Goal: Share content

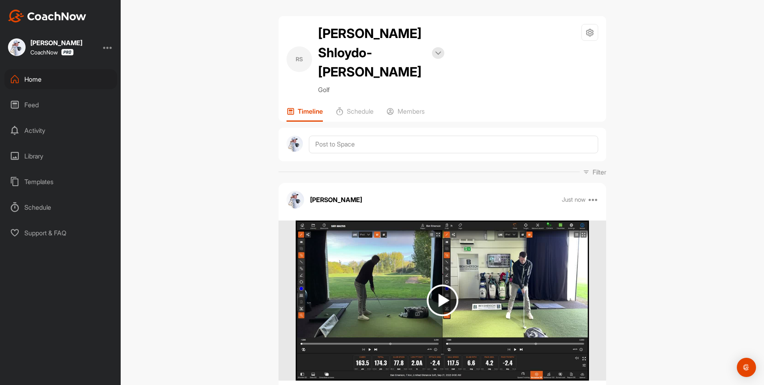
click at [26, 86] on div "Home" at bounding box center [60, 79] width 113 height 20
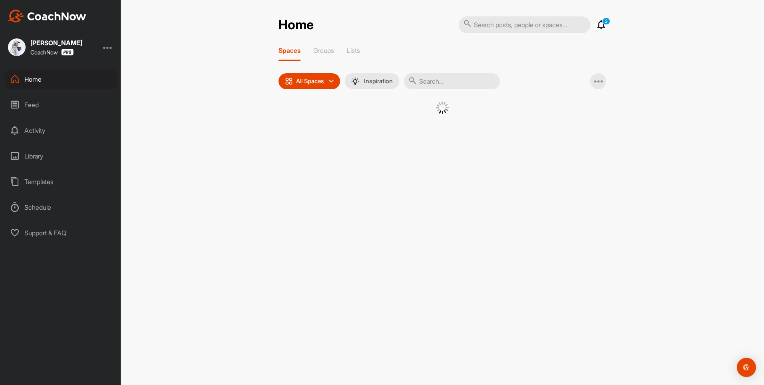
click at [26, 101] on div "Feed" at bounding box center [60, 105] width 113 height 20
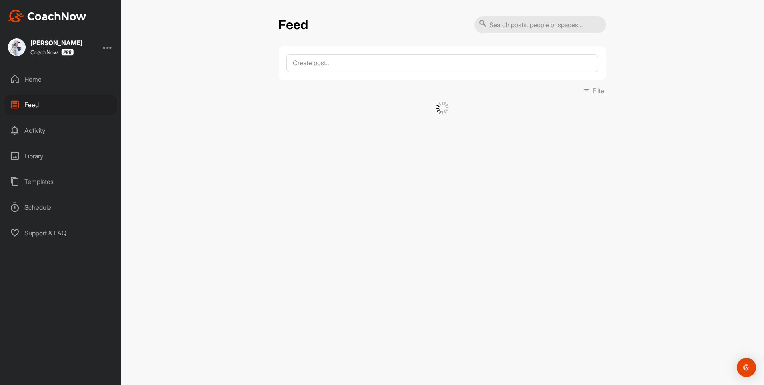
click at [24, 73] on div "Home" at bounding box center [60, 79] width 113 height 20
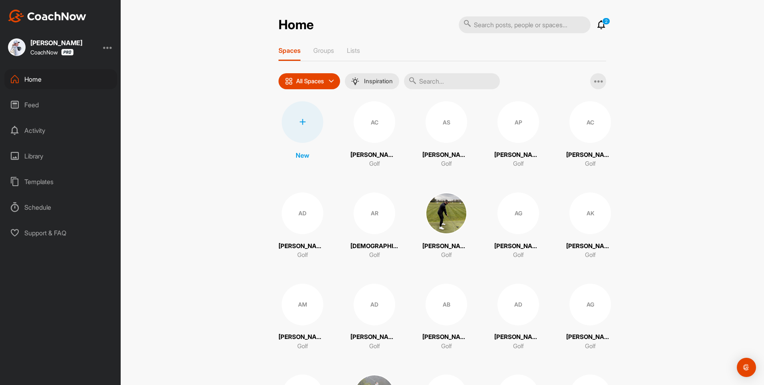
click at [603, 25] on icon at bounding box center [602, 25] width 10 height 10
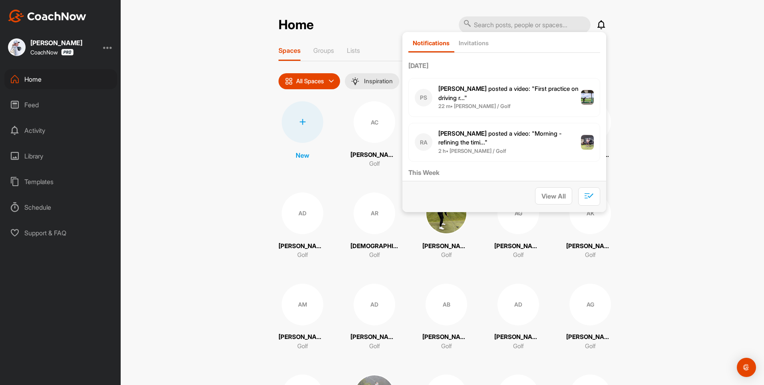
click at [194, 113] on div "Home Notifications Invitations [DATE] PS [PERSON_NAME] posted a video : " First…" at bounding box center [443, 192] width 644 height 385
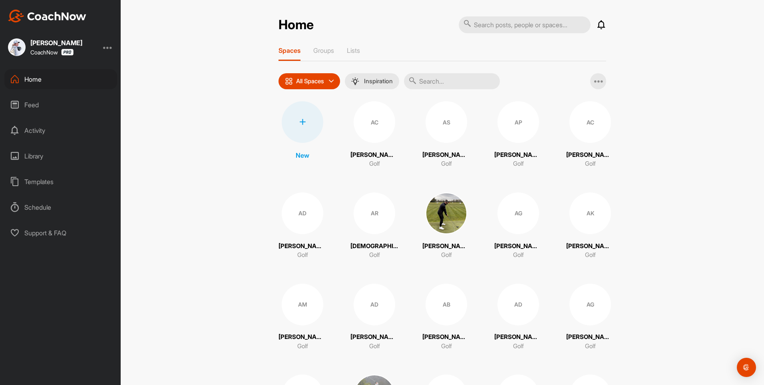
click at [426, 76] on input "text" at bounding box center [452, 81] width 96 height 16
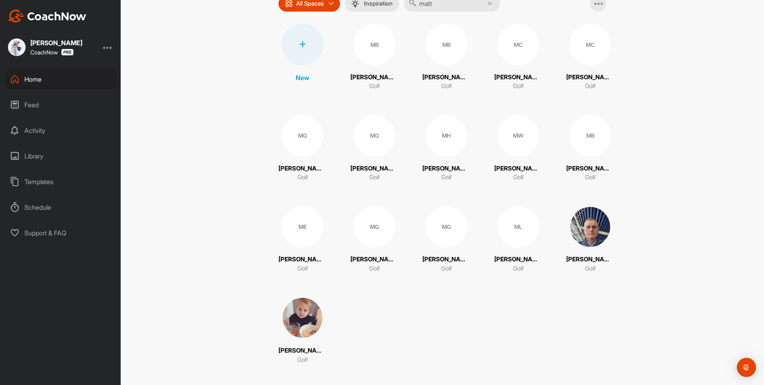
scroll to position [80, 0]
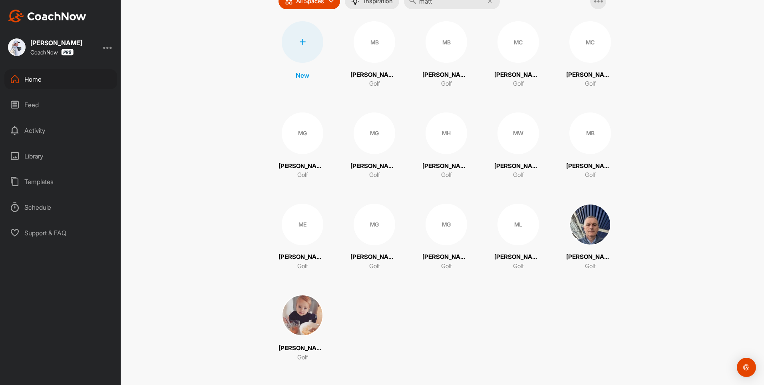
type input "matt"
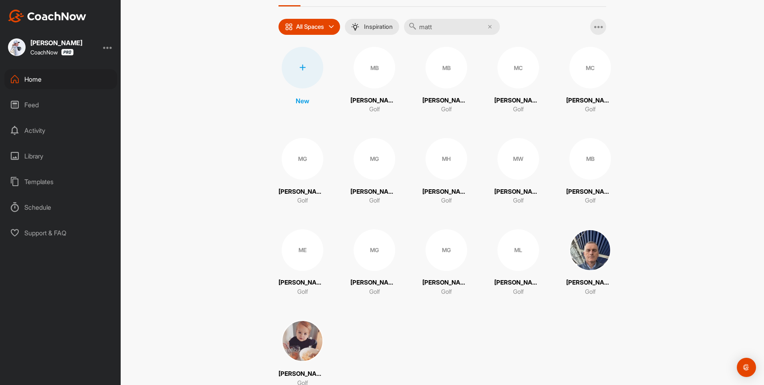
scroll to position [40, 0]
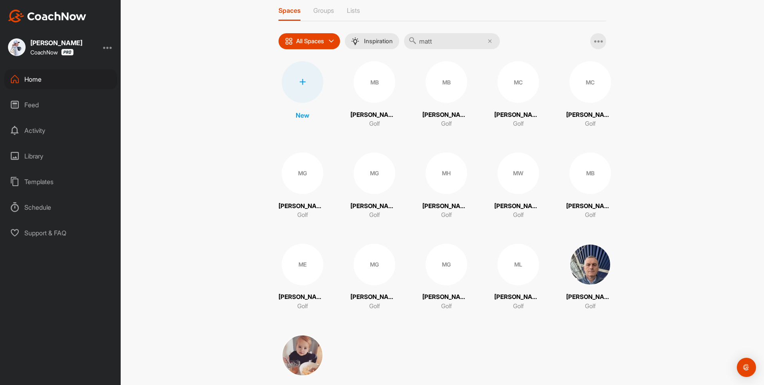
click at [512, 205] on p "[PERSON_NAME]" at bounding box center [518, 205] width 48 height 9
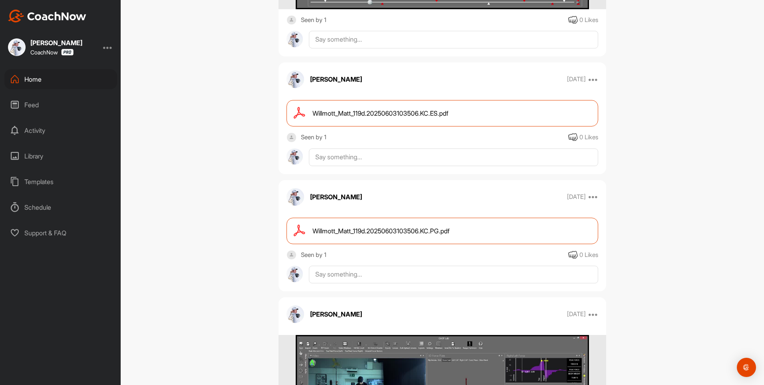
scroll to position [8372, 0]
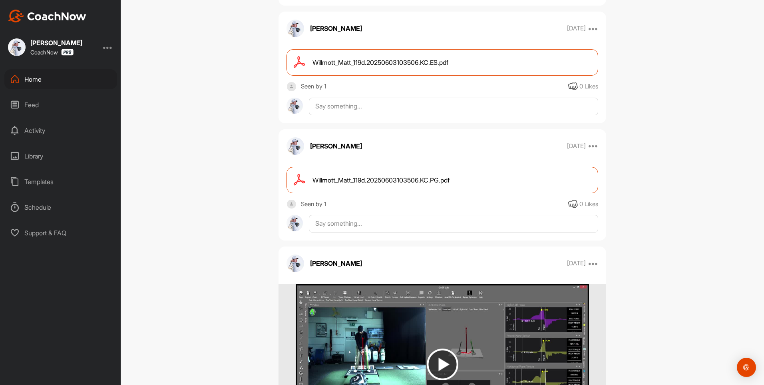
click at [370, 67] on span "Willmott_Matt_119d.20250603103506.KC.ES.pdf" at bounding box center [381, 63] width 136 height 10
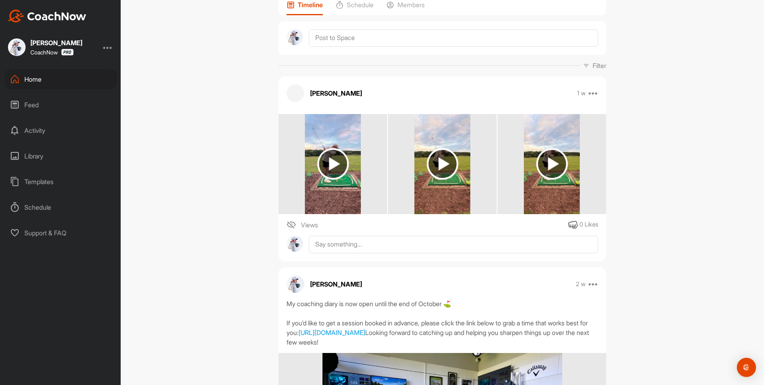
scroll to position [0, 0]
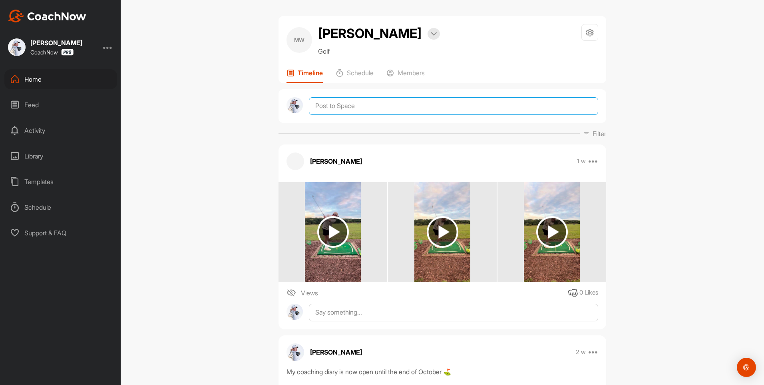
click at [323, 108] on textarea at bounding box center [453, 106] width 289 height 18
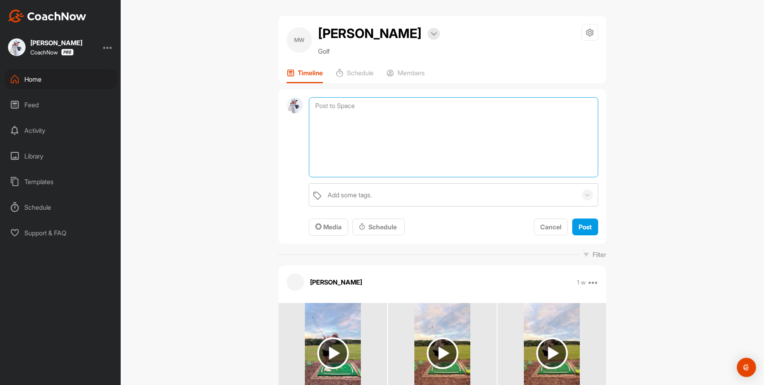
click at [324, 108] on textarea at bounding box center [453, 137] width 289 height 80
click at [325, 219] on button "Media" at bounding box center [328, 226] width 39 height 17
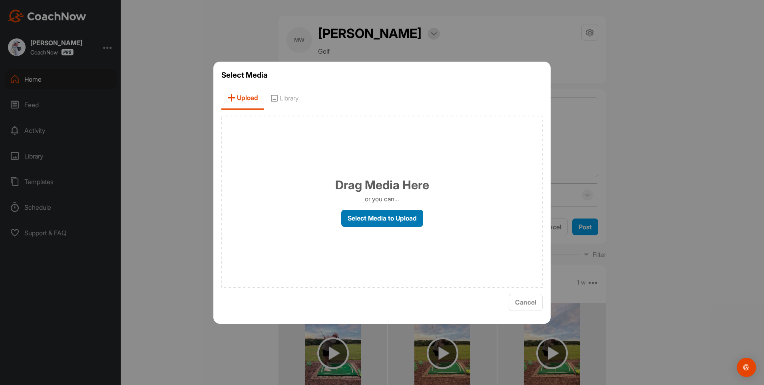
click at [361, 217] on label "Select Media to Upload" at bounding box center [382, 217] width 82 height 17
click at [0, 0] on input "Select Media to Upload" at bounding box center [0, 0] width 0 height 0
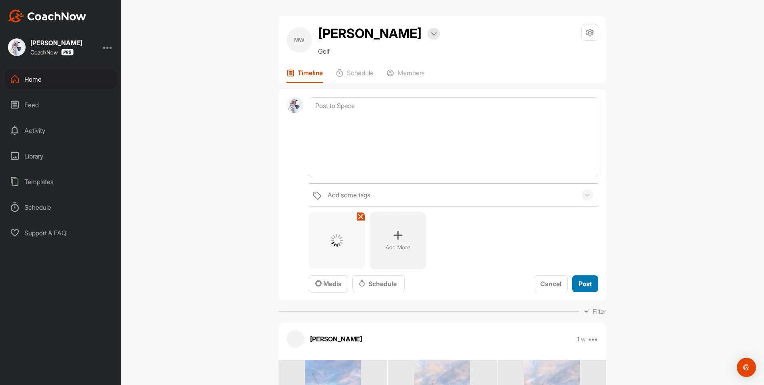
click at [584, 282] on span "Post" at bounding box center [585, 283] width 13 height 8
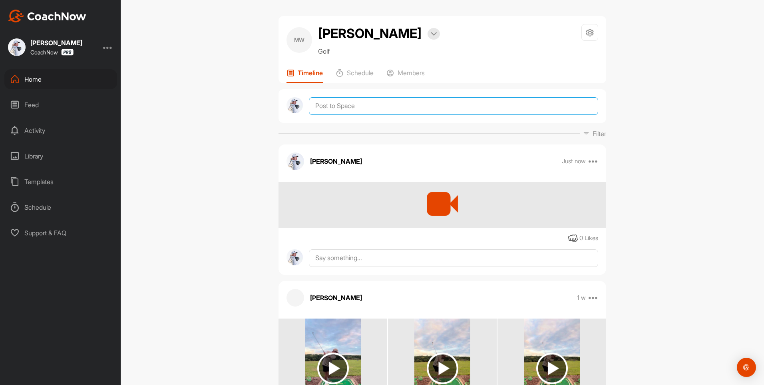
click at [317, 110] on textarea at bounding box center [453, 106] width 289 height 18
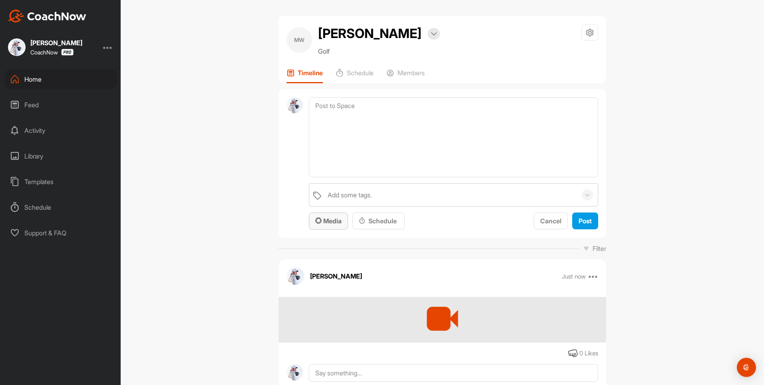
click at [323, 223] on span "Media" at bounding box center [328, 221] width 26 height 8
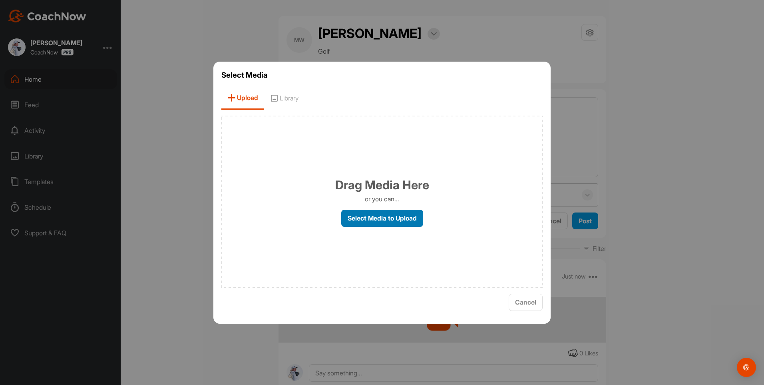
click at [354, 223] on label "Select Media to Upload" at bounding box center [382, 217] width 82 height 17
click at [0, 0] on input "Select Media to Upload" at bounding box center [0, 0] width 0 height 0
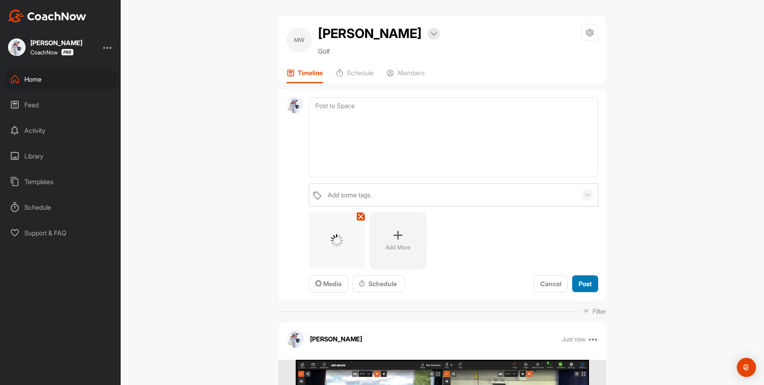
click at [579, 281] on span "Post" at bounding box center [585, 283] width 13 height 8
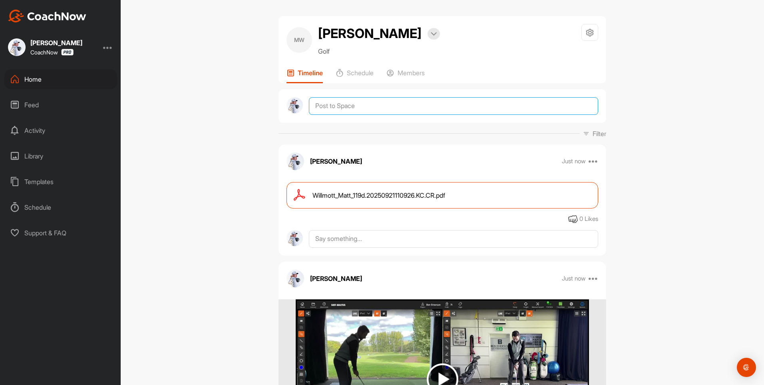
click at [349, 111] on textarea at bounding box center [453, 106] width 289 height 18
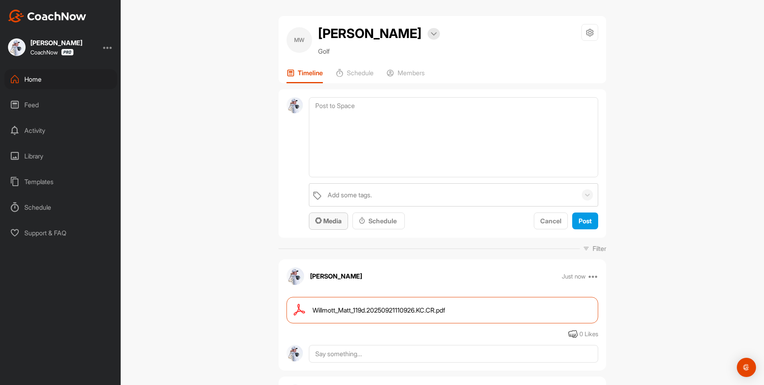
click at [329, 227] on button "Media" at bounding box center [328, 220] width 39 height 17
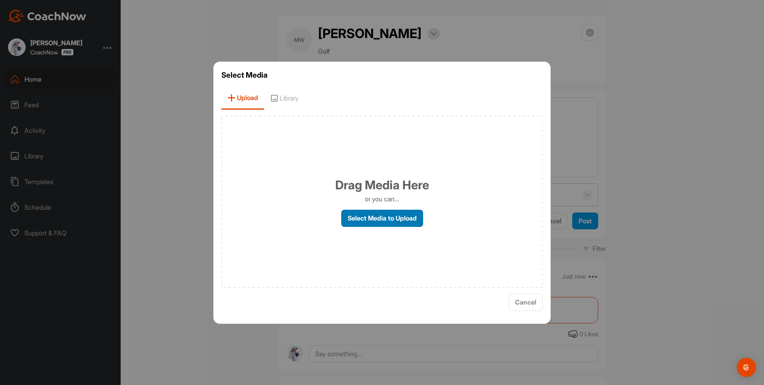
click at [391, 218] on label "Select Media to Upload" at bounding box center [382, 217] width 82 height 17
click at [0, 0] on input "Select Media to Upload" at bounding box center [0, 0] width 0 height 0
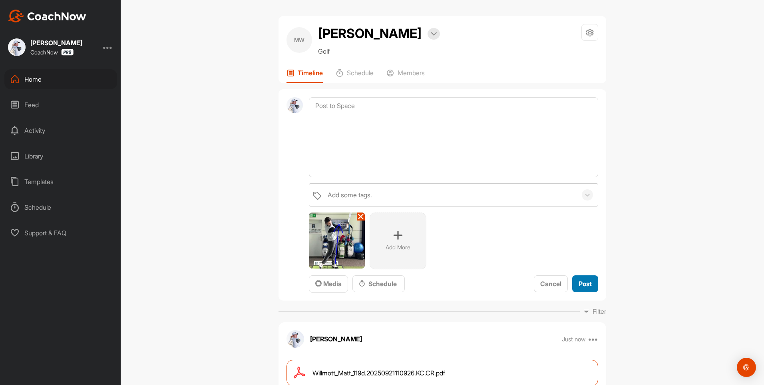
click at [587, 287] on span "Post" at bounding box center [585, 283] width 13 height 8
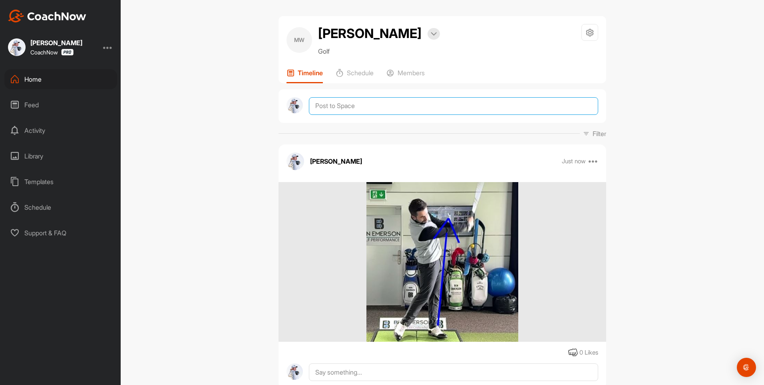
click at [349, 102] on textarea at bounding box center [453, 106] width 289 height 18
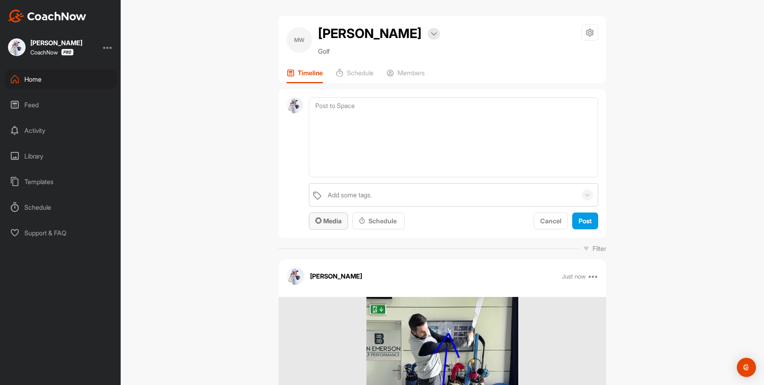
click at [316, 221] on icon "button" at bounding box center [318, 220] width 6 height 6
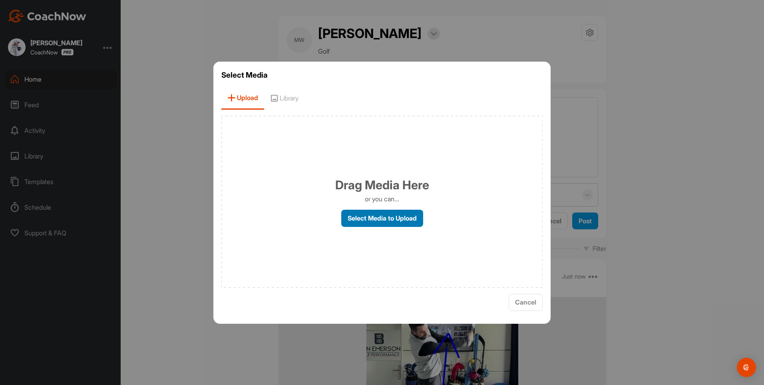
click at [368, 217] on label "Select Media to Upload" at bounding box center [382, 217] width 82 height 17
click at [0, 0] on input "Select Media to Upload" at bounding box center [0, 0] width 0 height 0
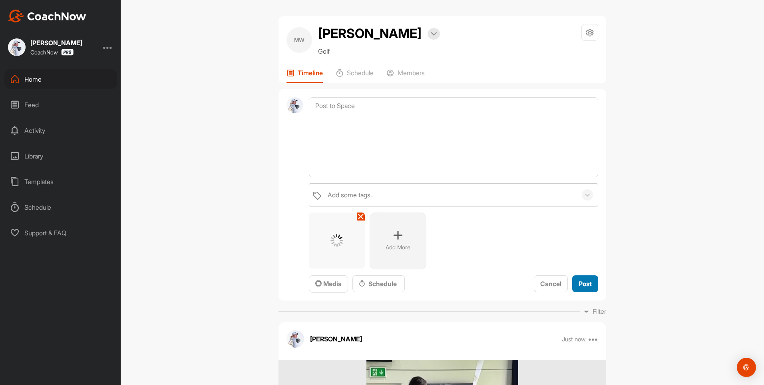
click at [572, 284] on button "Post" at bounding box center [585, 283] width 26 height 17
